Goal: Task Accomplishment & Management: Manage account settings

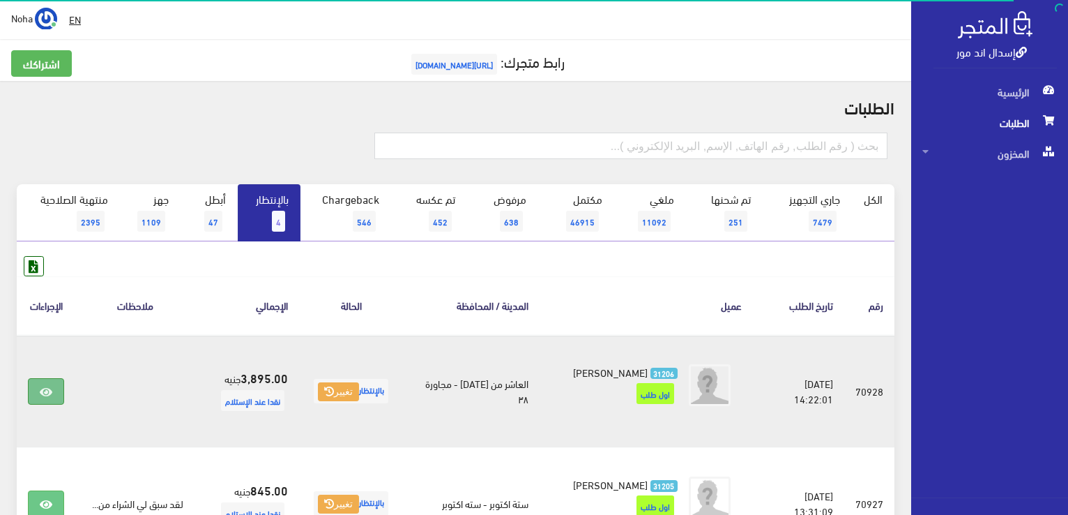
click at [42, 389] on icon at bounding box center [46, 391] width 13 height 11
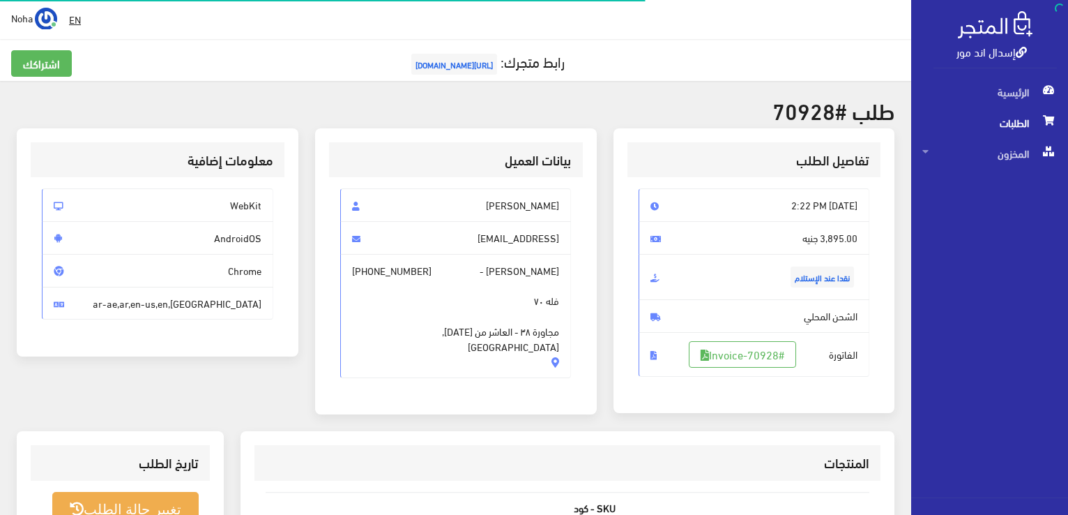
click at [736, 333] on span "الفاتورة #Invoice-70928" at bounding box center [754, 354] width 231 height 45
click at [736, 354] on link "#Invoice-70928" at bounding box center [742, 354] width 107 height 26
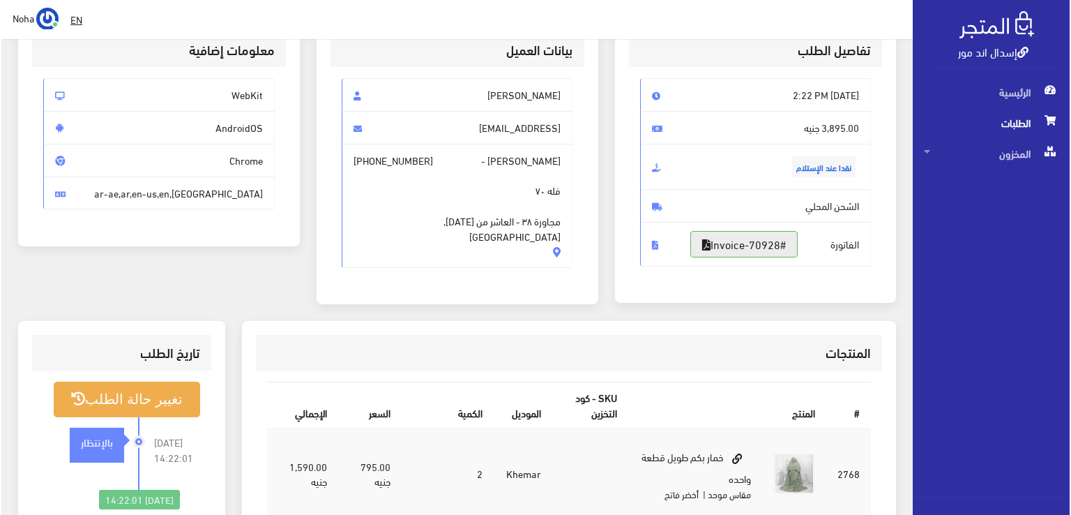
scroll to position [279, 0]
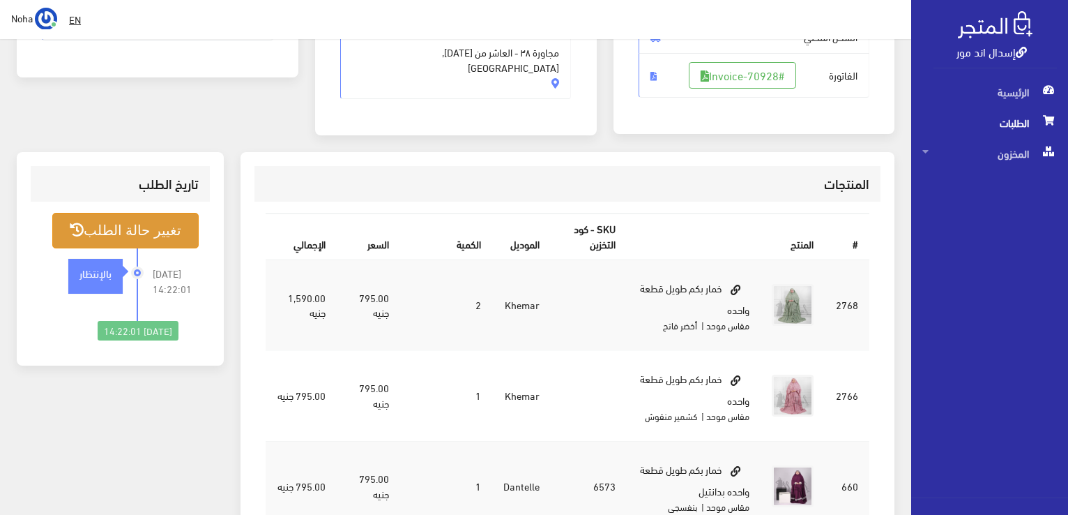
click at [130, 231] on button "تغيير حالة الطلب" at bounding box center [125, 231] width 146 height 36
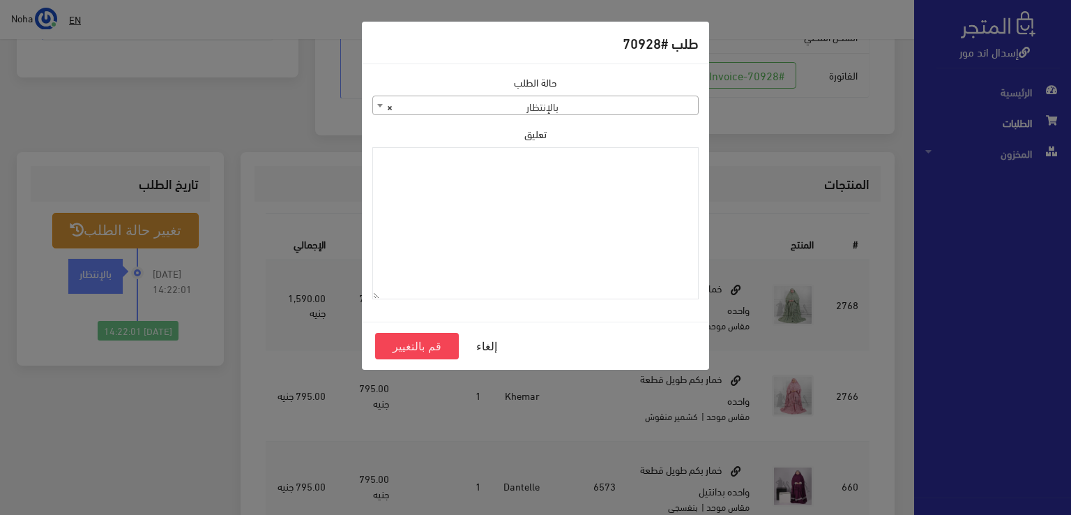
click at [435, 112] on span "× بالإنتظار" at bounding box center [535, 106] width 325 height 20
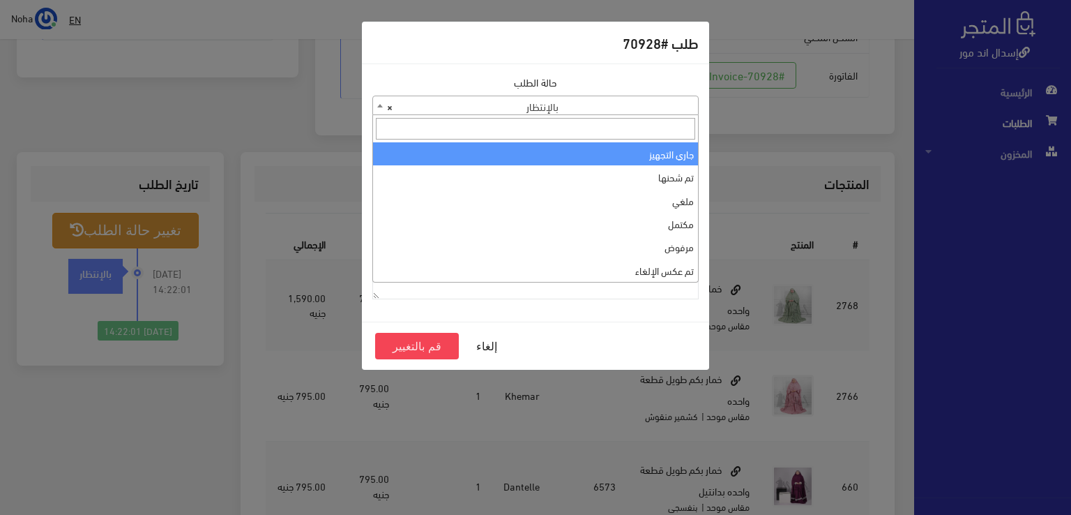
select select "1"
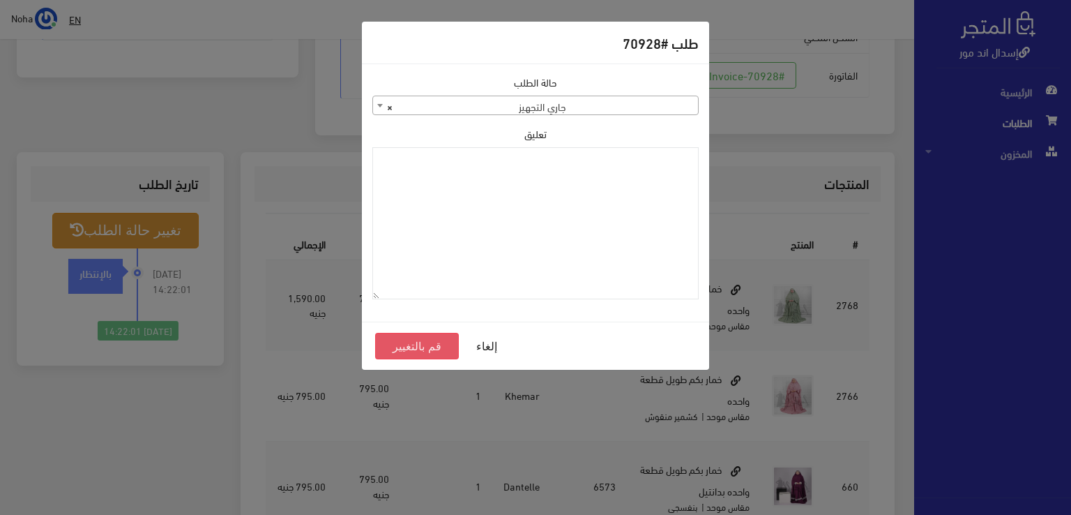
click at [413, 350] on button "قم بالتغيير" at bounding box center [417, 346] width 84 height 26
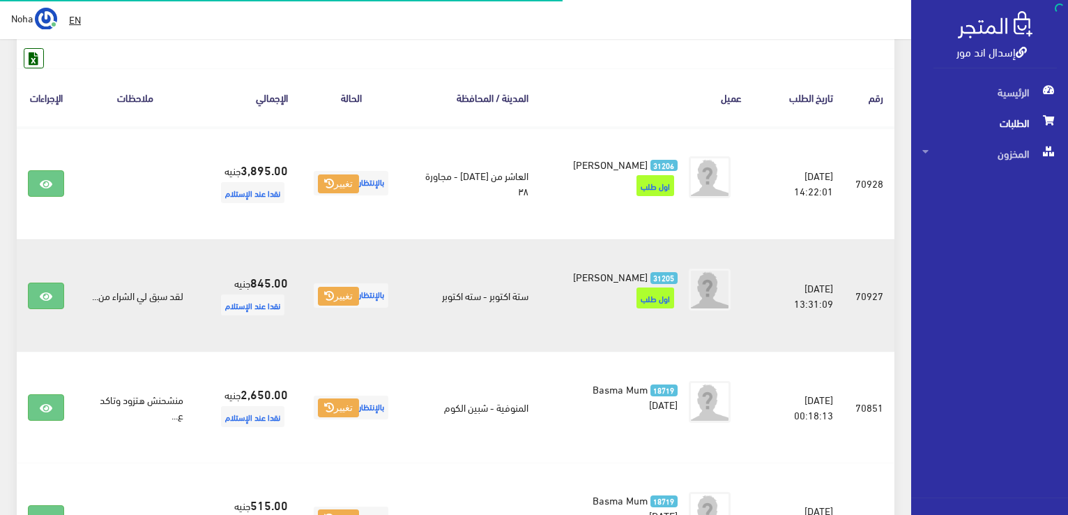
scroll to position [209, 0]
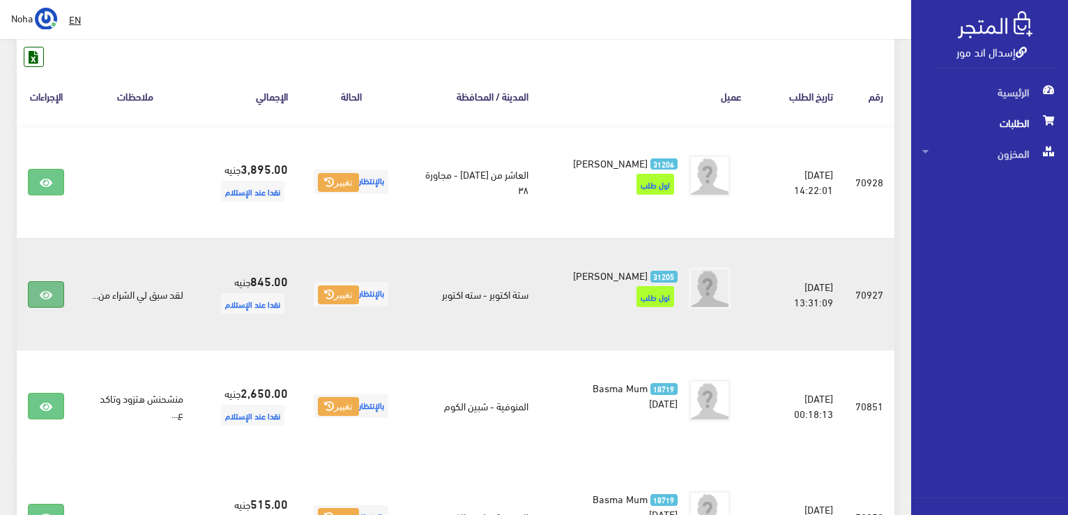
click at [42, 295] on icon at bounding box center [46, 294] width 13 height 11
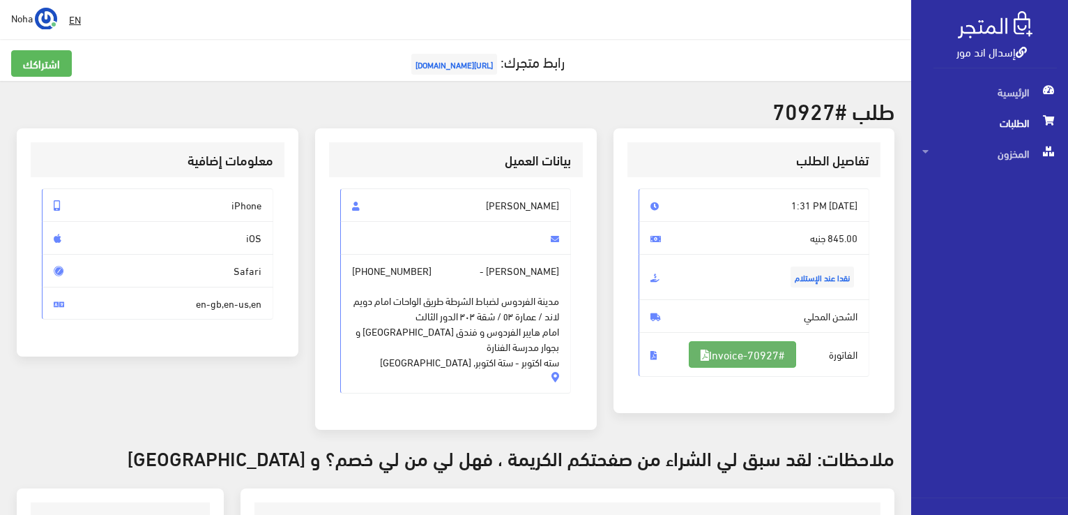
click at [716, 358] on link "#Invoice-70927" at bounding box center [742, 354] width 107 height 26
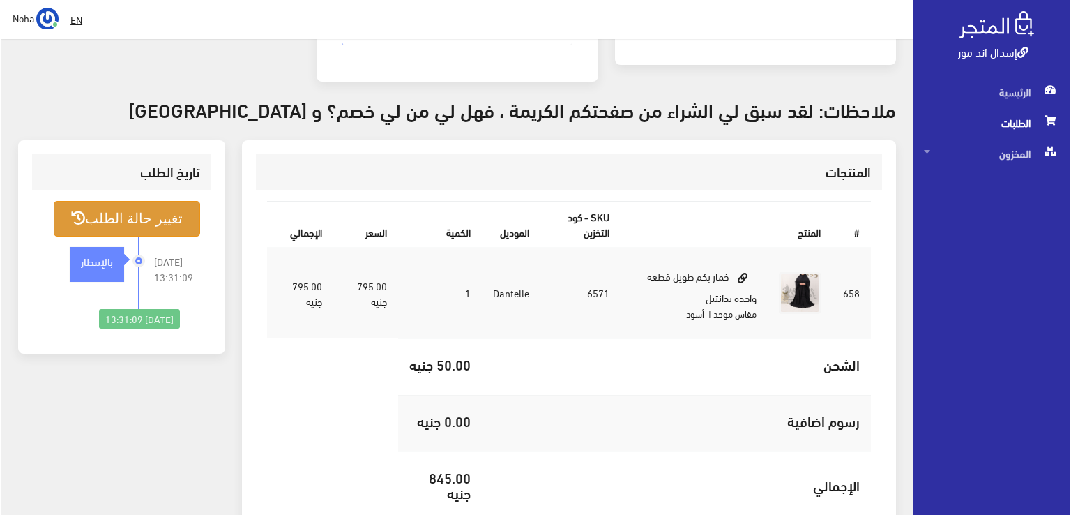
scroll to position [349, 0]
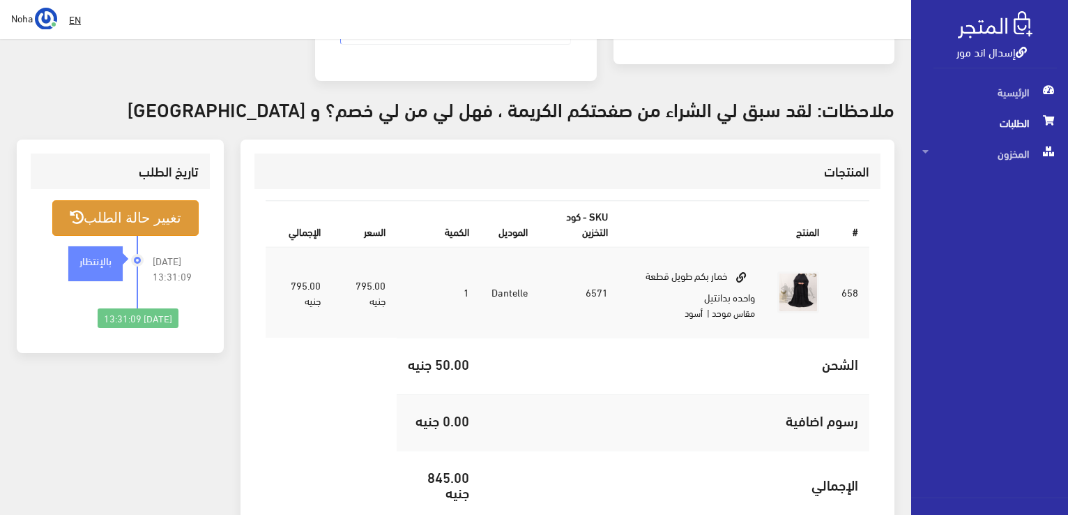
click at [172, 218] on button "تغيير حالة الطلب" at bounding box center [125, 218] width 146 height 36
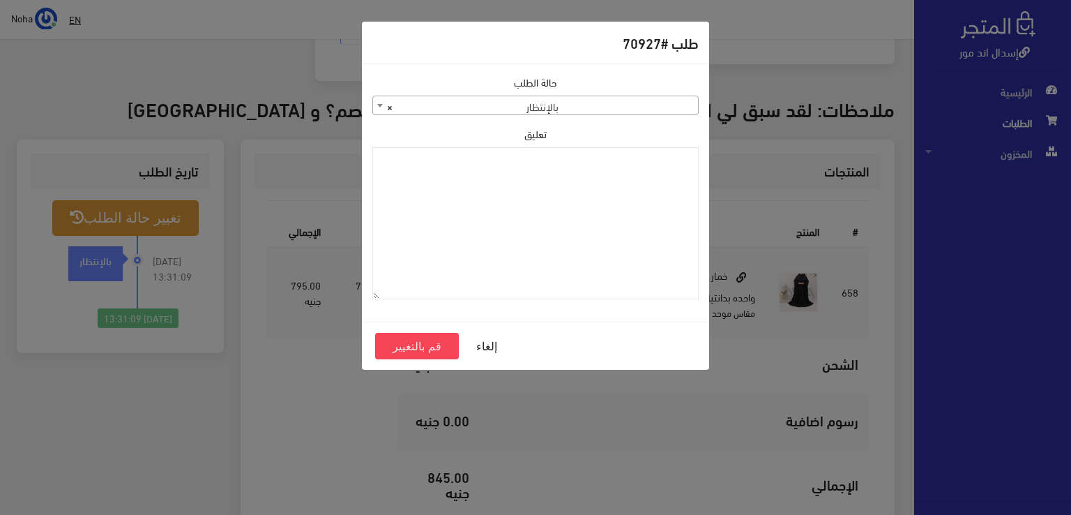
click at [452, 105] on span "× بالإنتظار" at bounding box center [535, 106] width 325 height 20
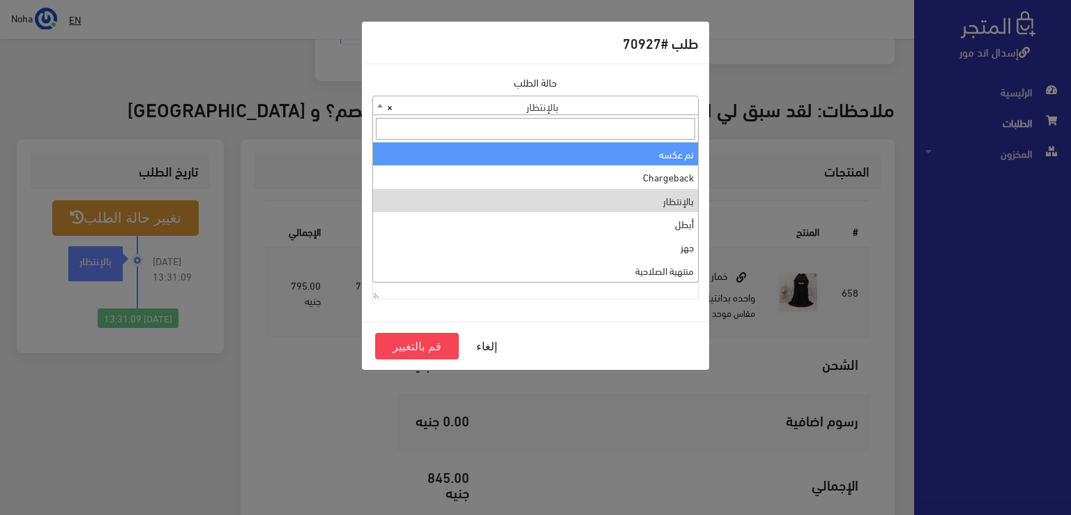
scroll to position [0, 0]
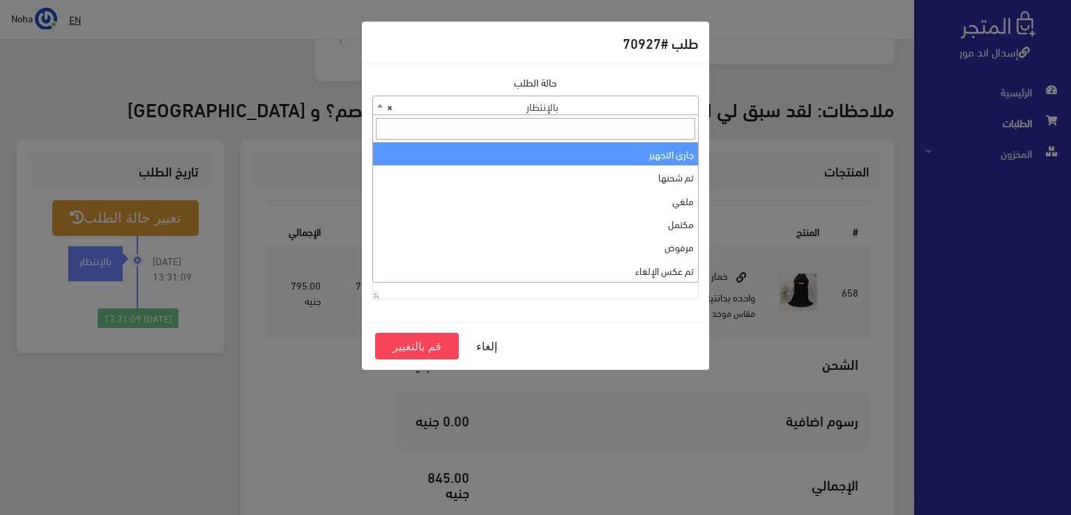
select select "1"
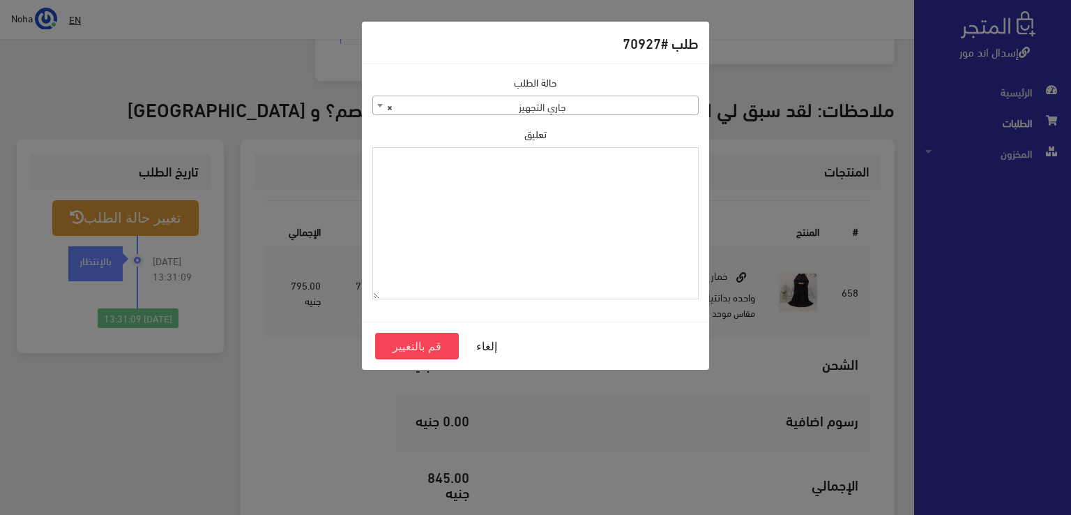
paste textarea "1129112"
type textarea "1129112"
drag, startPoint x: 399, startPoint y: 340, endPoint x: 407, endPoint y: 333, distance: 10.5
click at [400, 339] on button "قم بالتغيير" at bounding box center [417, 346] width 84 height 26
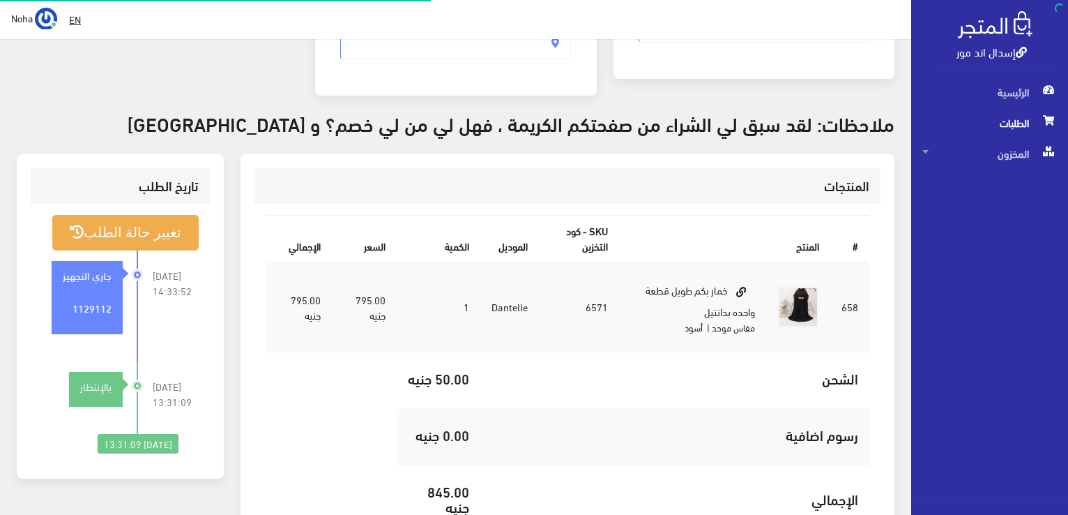
scroll to position [334, 0]
